Goal: Task Accomplishment & Management: Complete application form

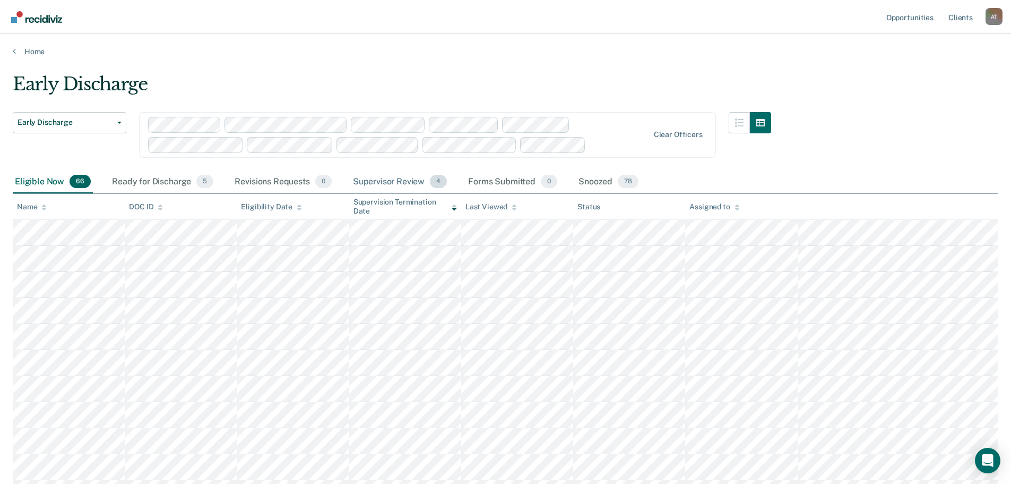
click at [398, 186] on div "Supervisor Review 4" at bounding box center [400, 181] width 99 height 23
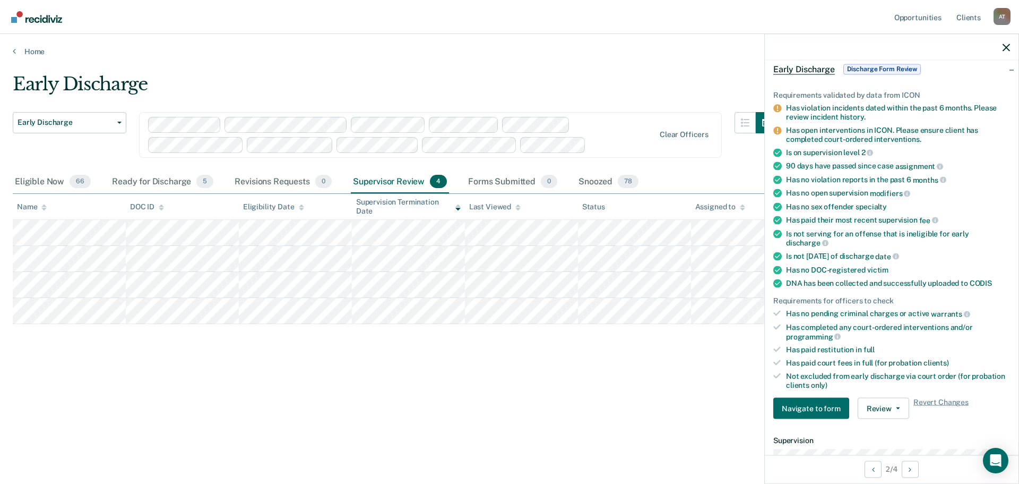
scroll to position [212, 0]
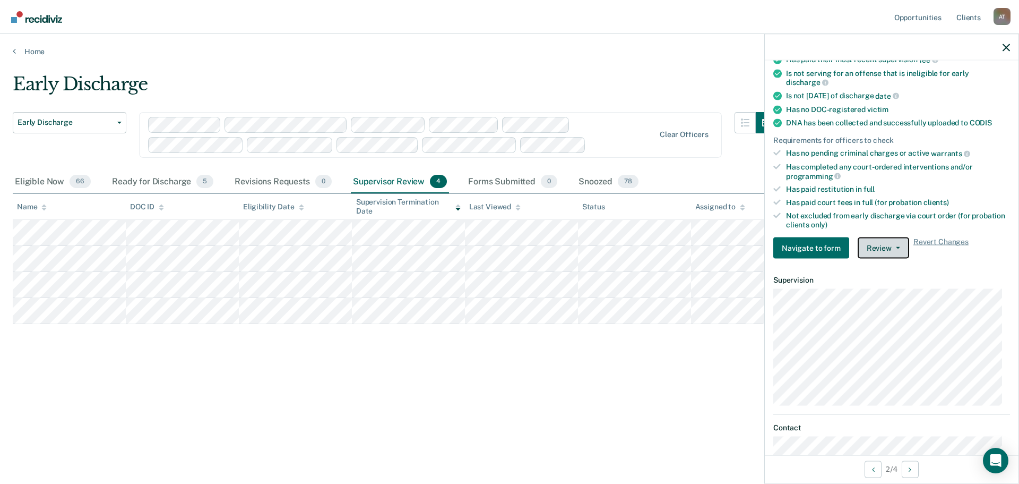
click at [899, 252] on button "Review" at bounding box center [884, 247] width 52 height 21
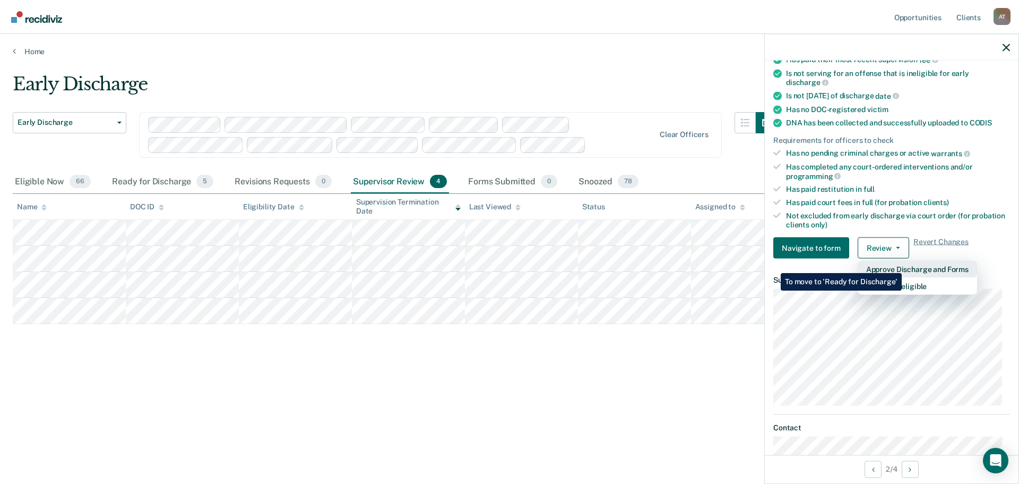
click at [902, 265] on button "Approve Discharge and Forms" at bounding box center [917, 269] width 119 height 17
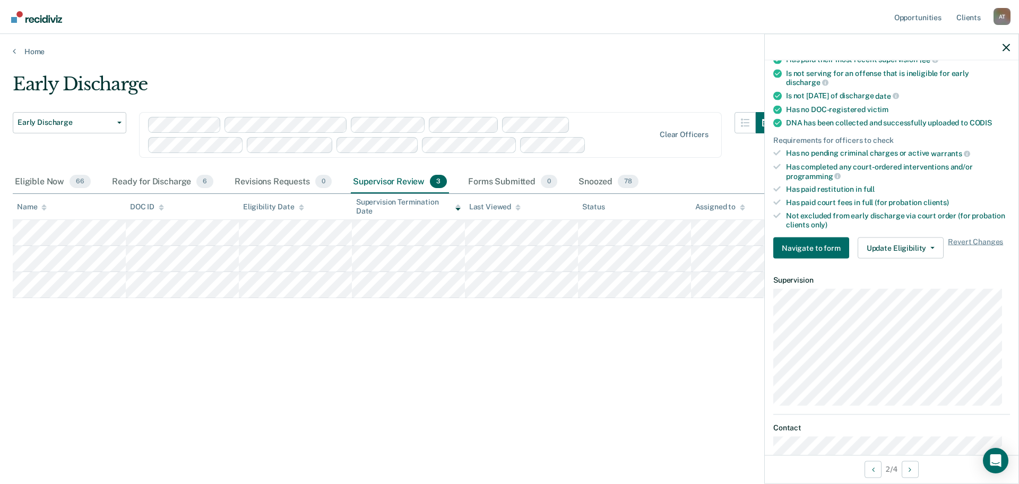
click at [1002, 47] on div at bounding box center [892, 47] width 254 height 27
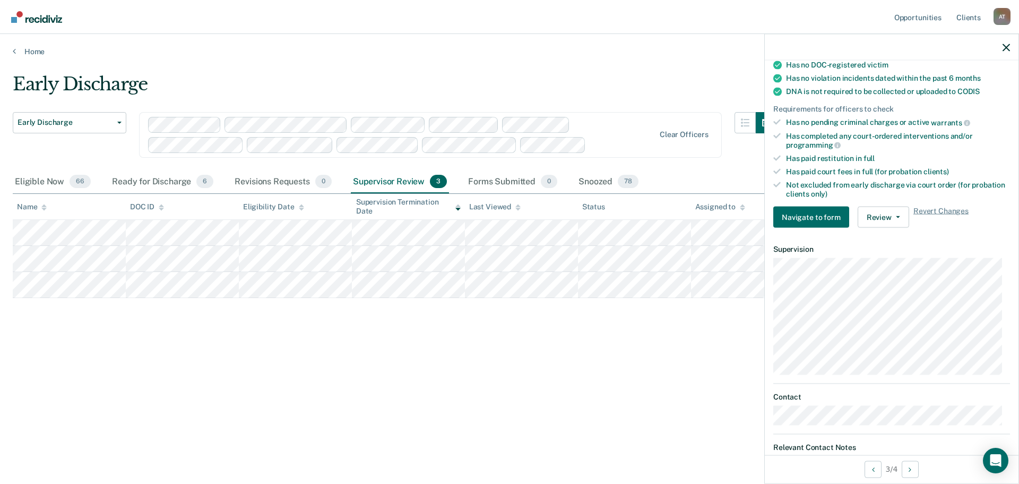
scroll to position [168, 0]
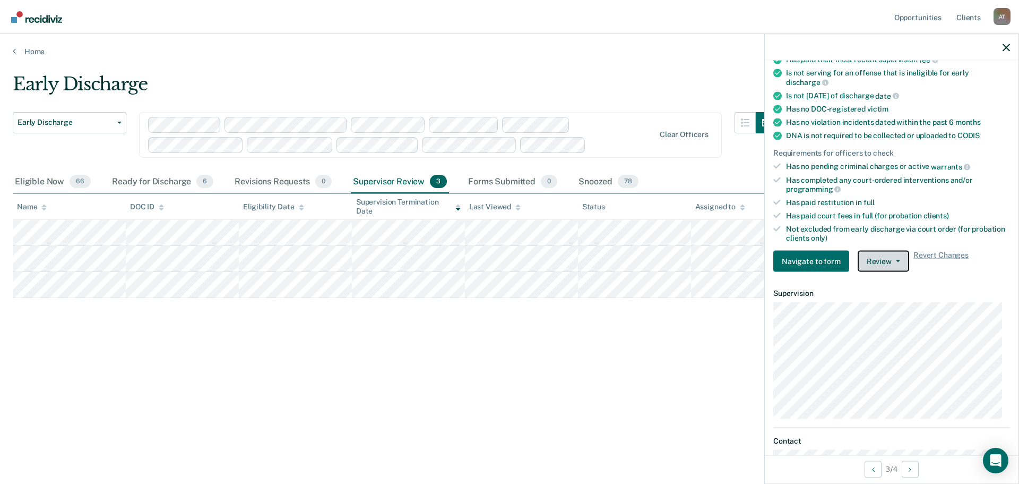
click at [895, 262] on button "Review" at bounding box center [884, 261] width 52 height 21
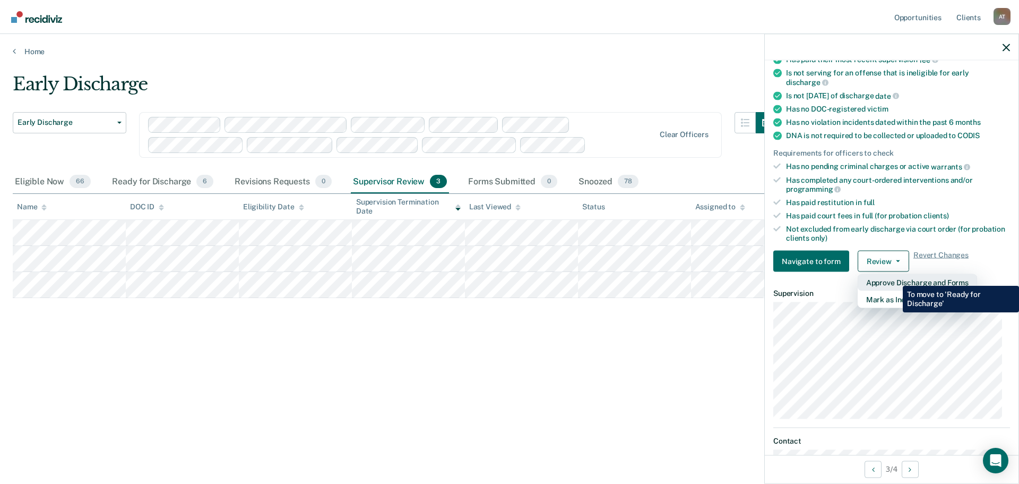
click at [895, 278] on button "Approve Discharge and Forms" at bounding box center [917, 282] width 119 height 17
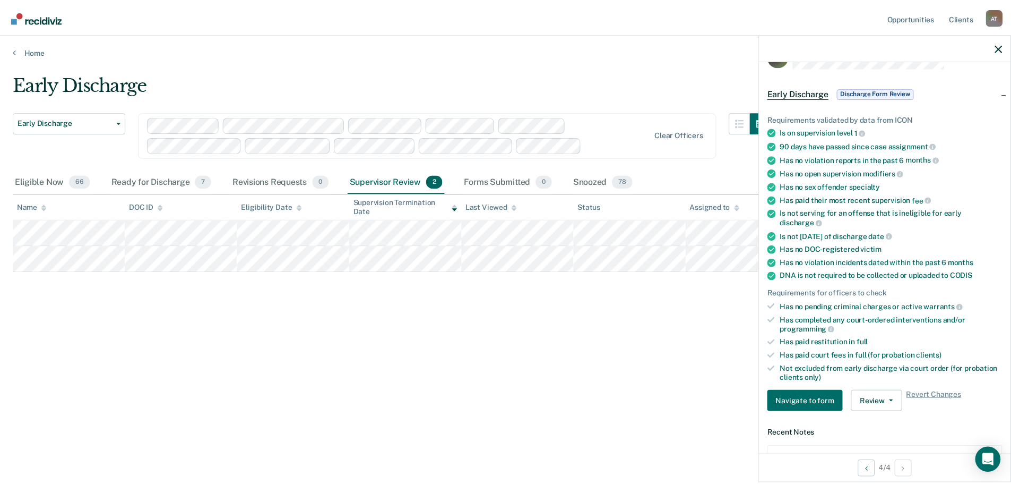
scroll to position [53, 0]
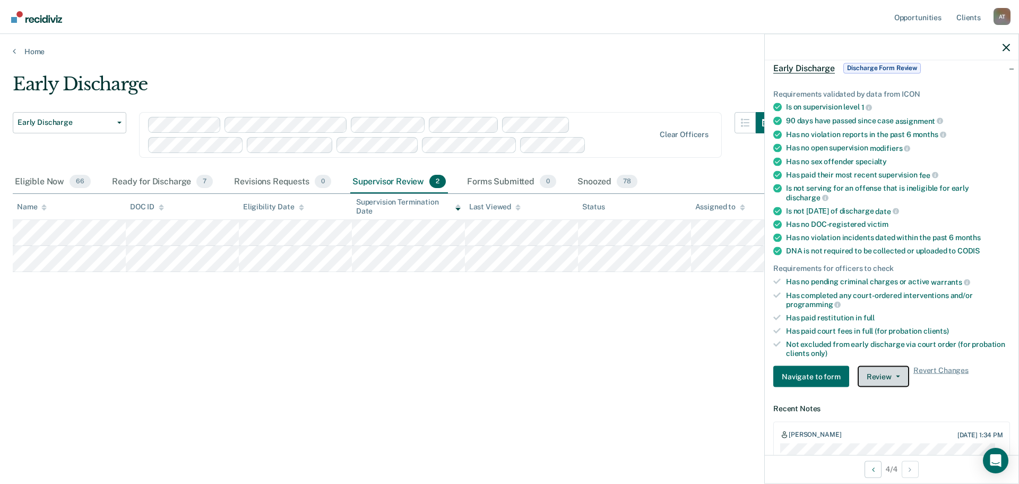
click at [895, 377] on button "Review" at bounding box center [884, 376] width 52 height 21
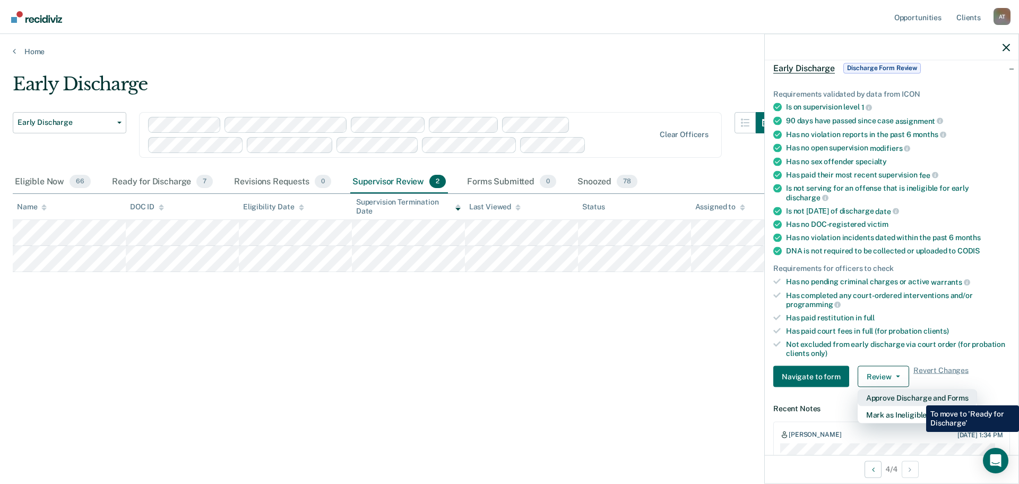
click at [919, 397] on button "Approve Discharge and Forms" at bounding box center [917, 397] width 119 height 17
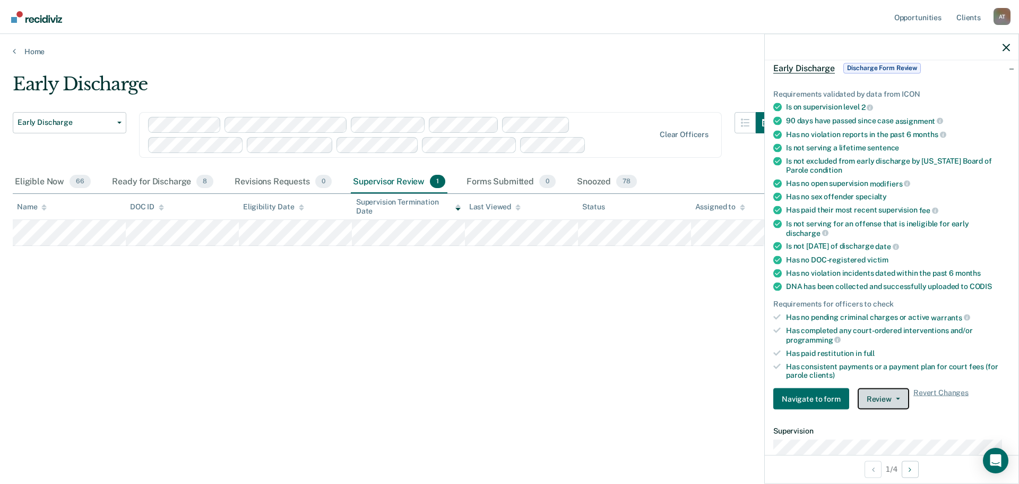
click at [900, 397] on button "Review" at bounding box center [884, 398] width 52 height 21
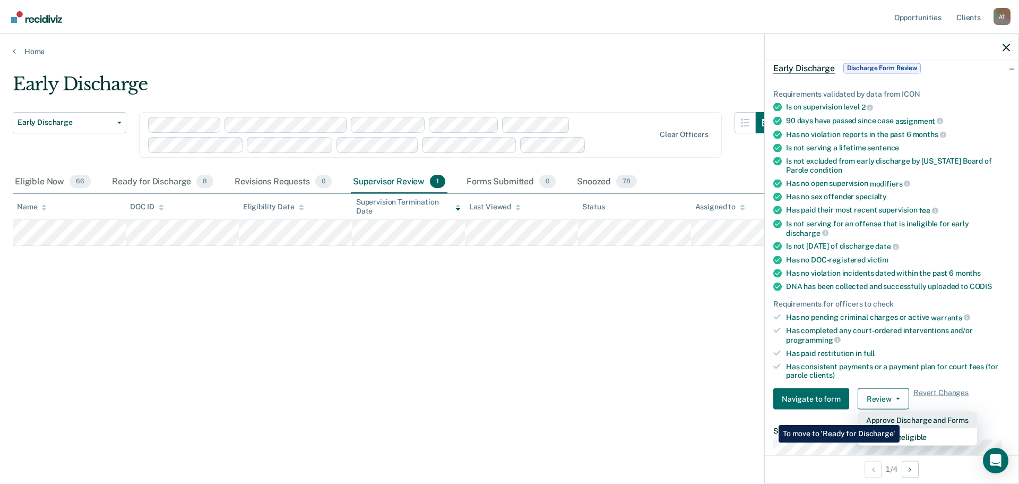
click at [900, 417] on button "Approve Discharge and Forms" at bounding box center [917, 419] width 119 height 17
